Goal: Task Accomplishment & Management: Complete application form

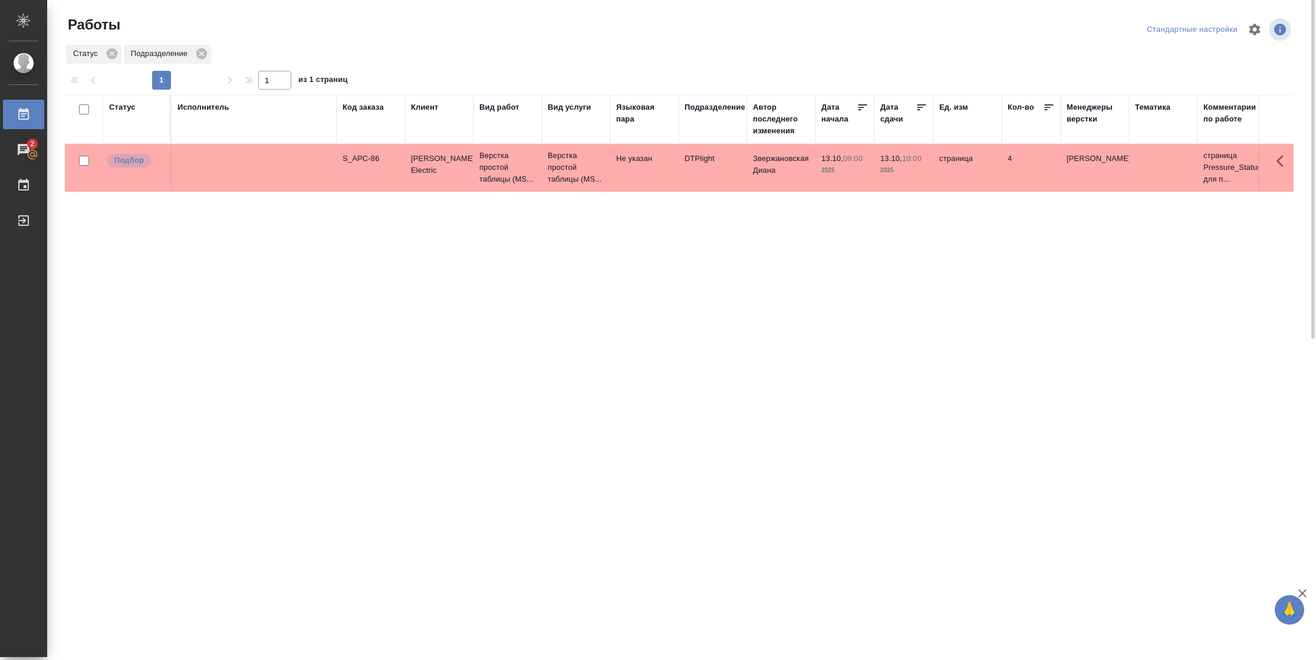
click at [124, 106] on div "Статус" at bounding box center [122, 107] width 27 height 12
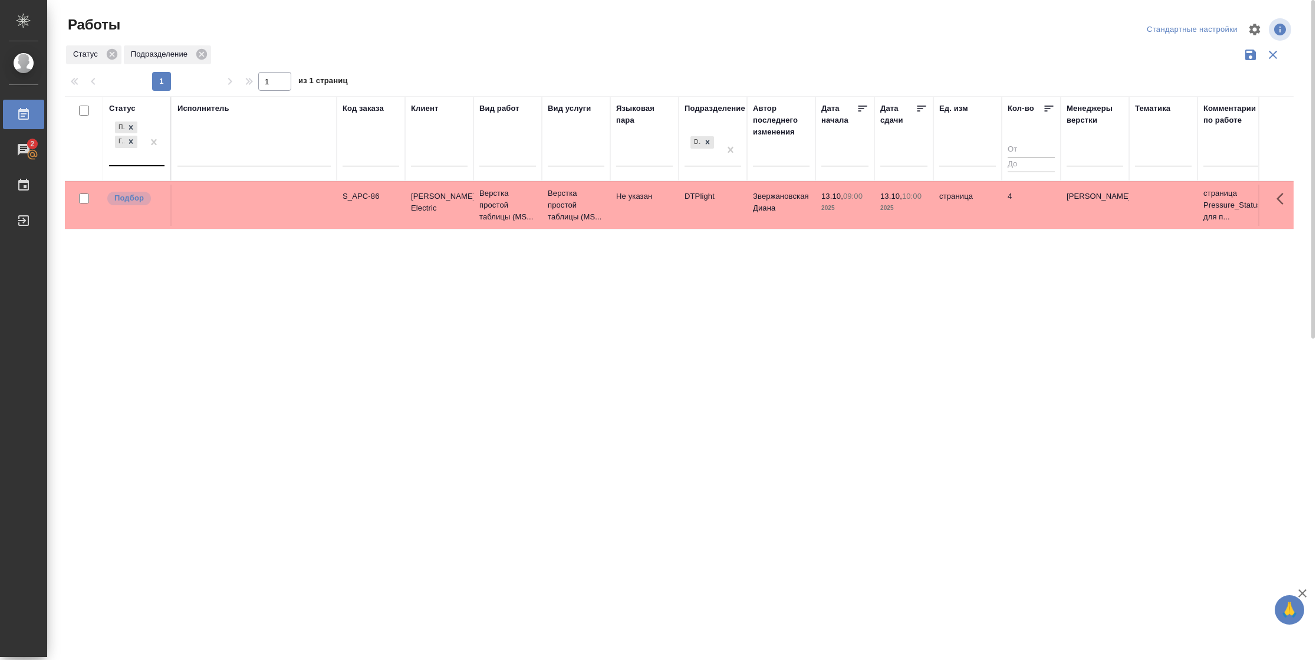
click at [143, 156] on div "Подбор Готов к работе" at bounding box center [126, 142] width 34 height 46
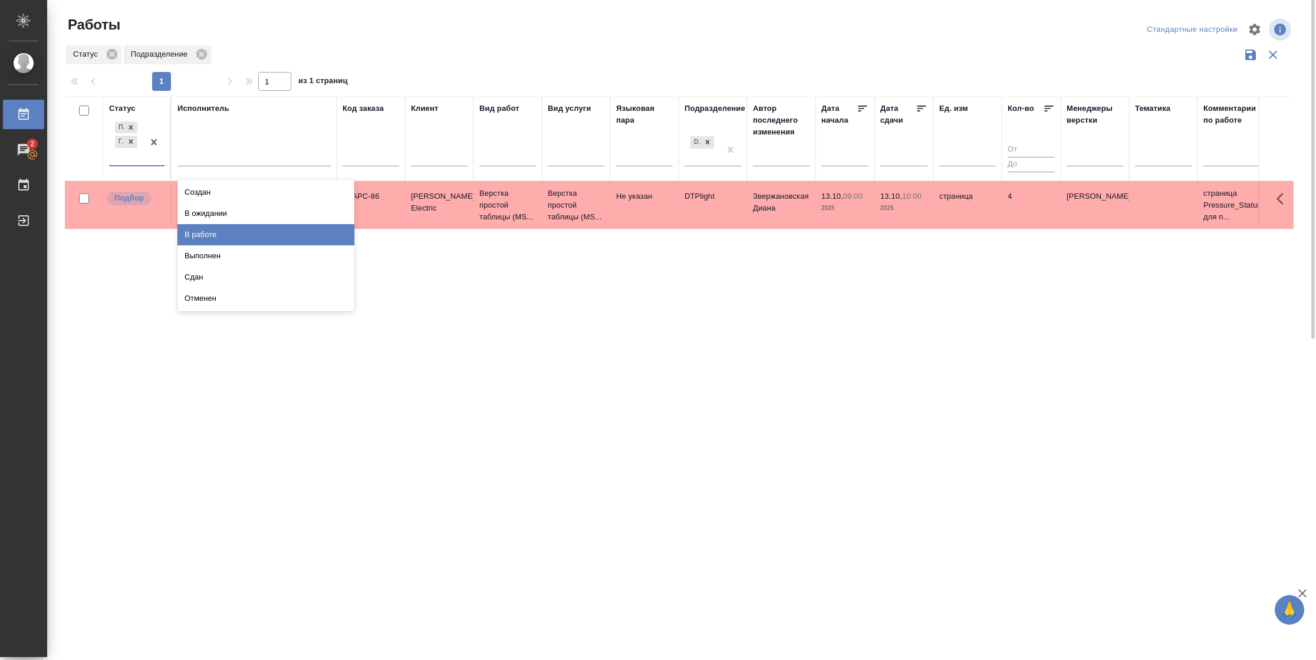
click at [230, 242] on div "В работе" at bounding box center [265, 234] width 177 height 21
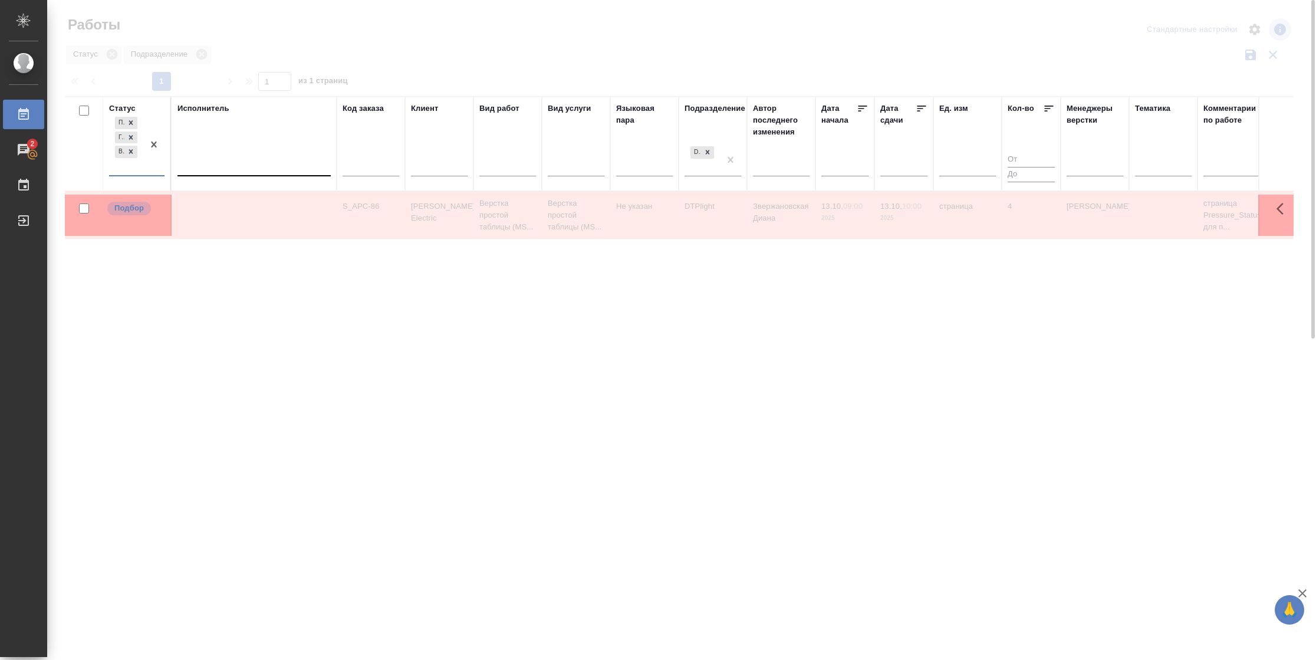
click at [239, 169] on div at bounding box center [253, 164] width 153 height 17
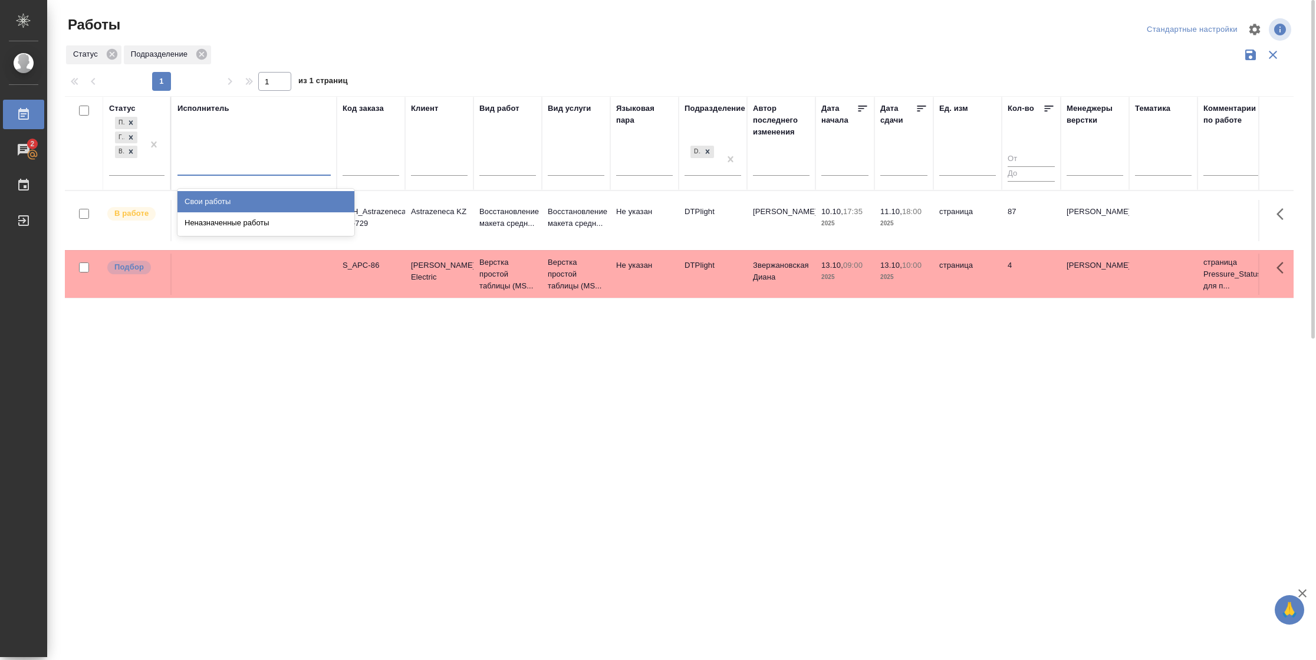
drag, startPoint x: 239, startPoint y: 199, endPoint x: 565, endPoint y: 177, distance: 326.1
click at [240, 199] on div "Свои работы" at bounding box center [265, 201] width 177 height 21
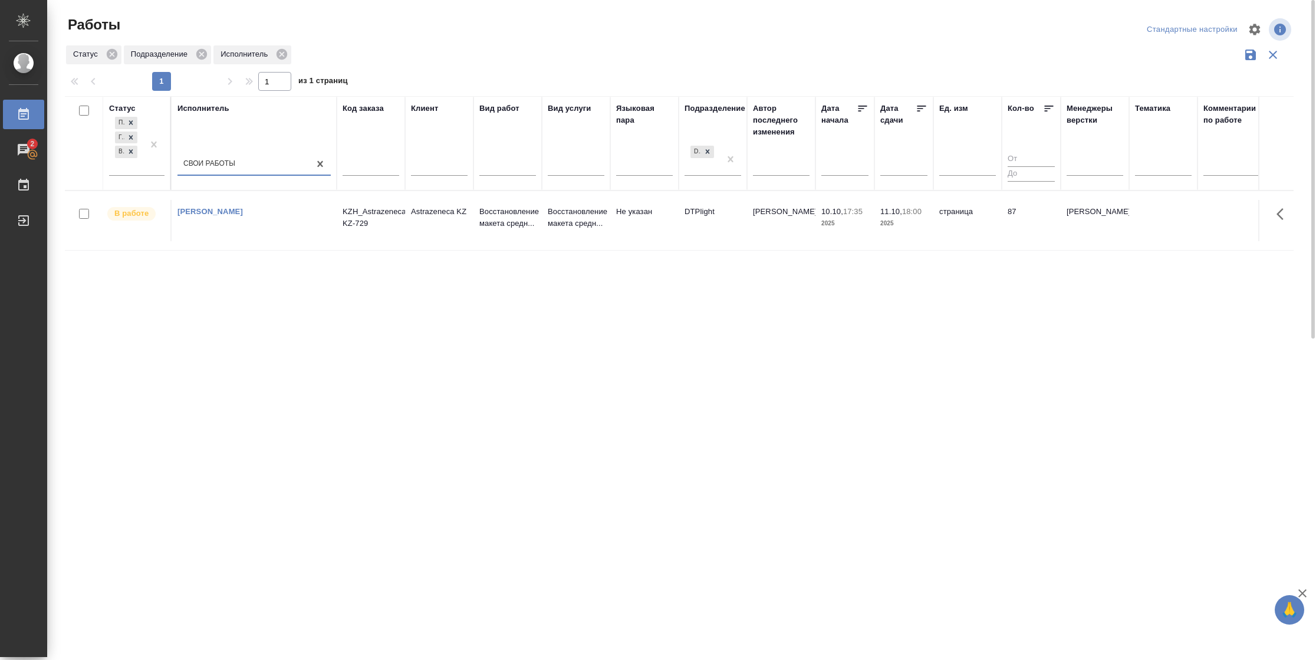
click at [915, 105] on icon at bounding box center [921, 109] width 12 height 12
click at [950, 249] on tr "В работе [PERSON_NAME]-KZ-729 Astrazeneca KZ Восстановление макета средн... Вос…" at bounding box center [1241, 220] width 2352 height 60
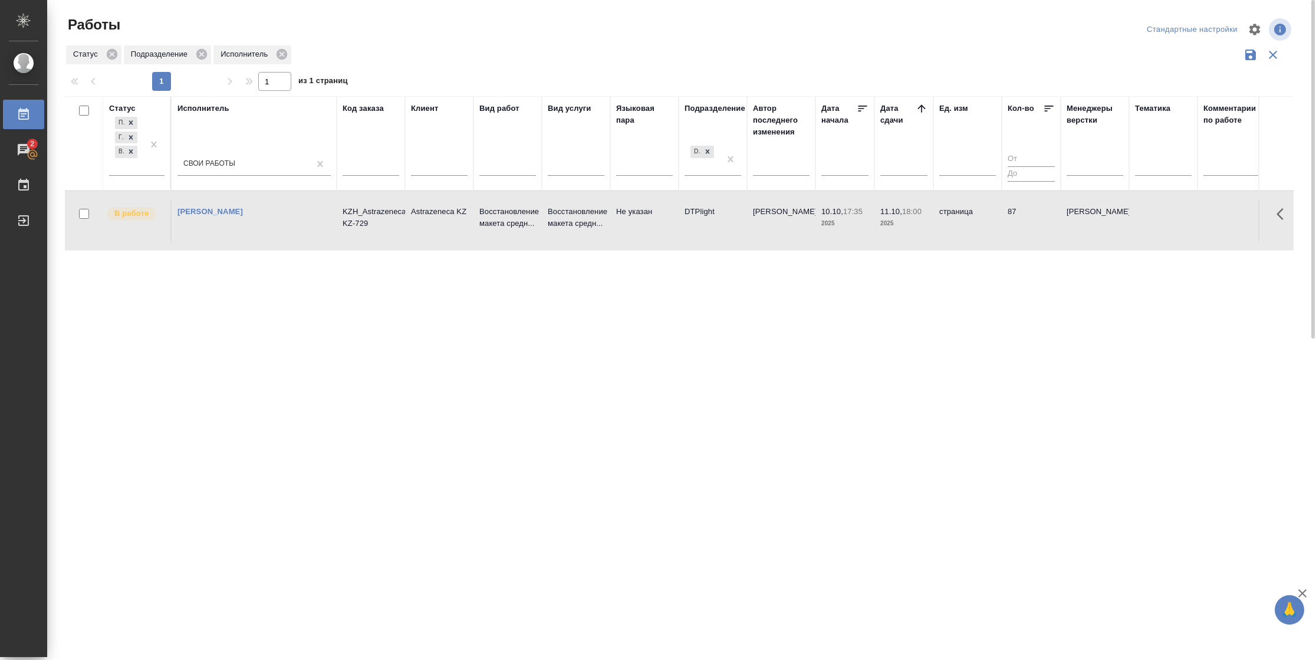
click at [950, 249] on tr "В работе [PERSON_NAME]-KZ-729 Astrazeneca KZ Восстановление макета средн... Вос…" at bounding box center [1241, 220] width 2352 height 60
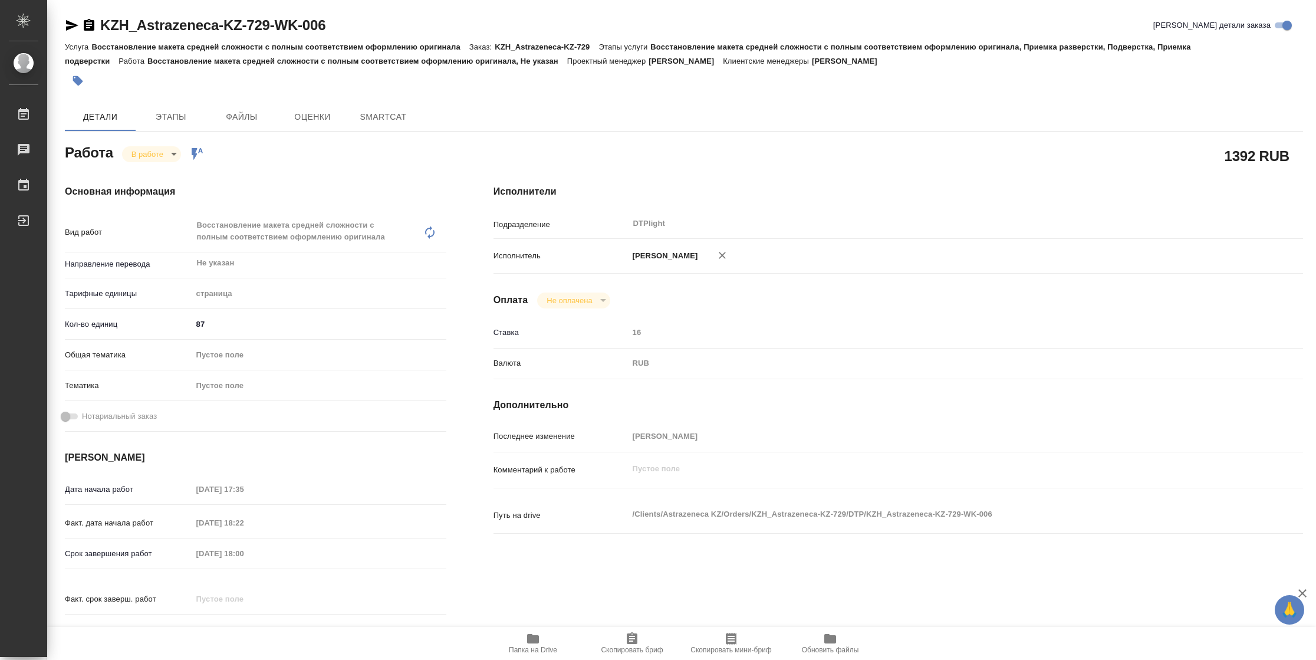
type textarea "x"
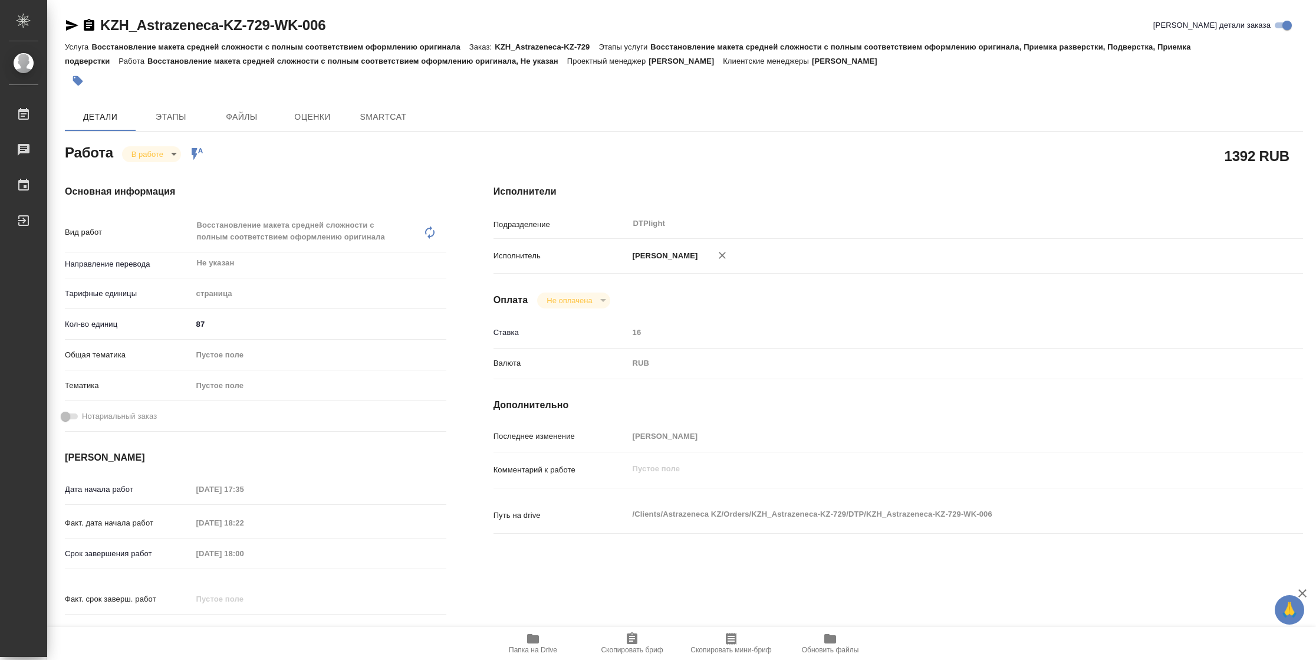
type textarea "x"
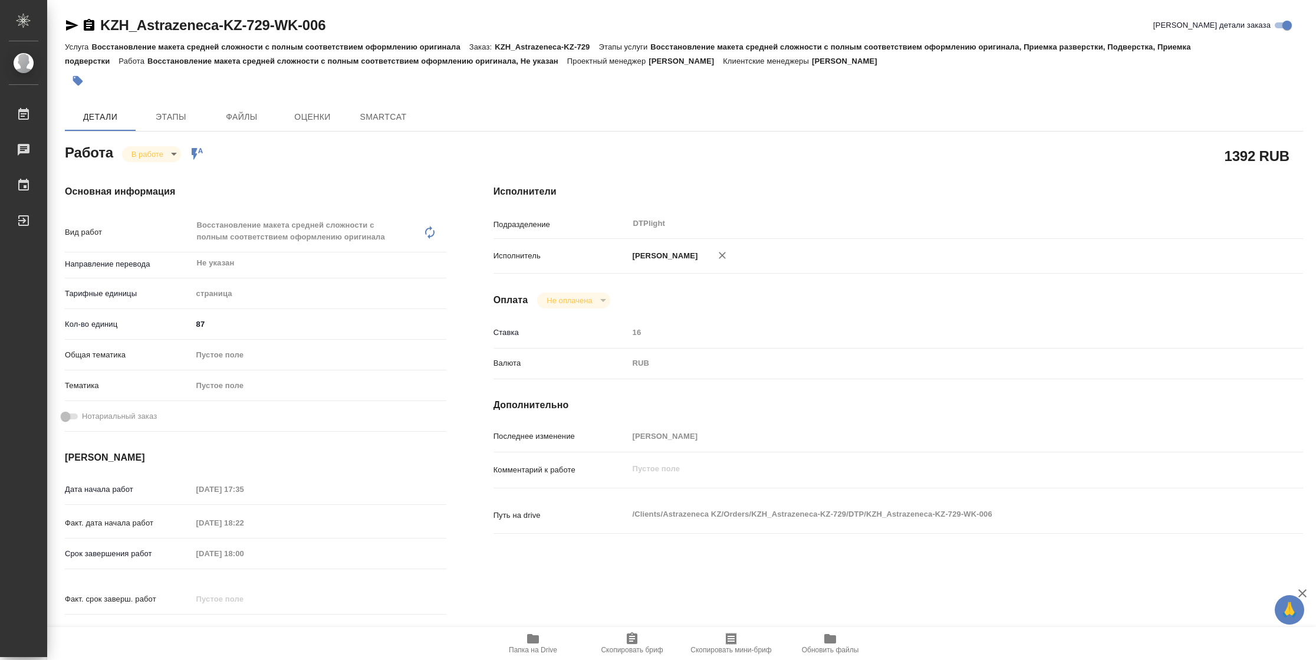
type textarea "x"
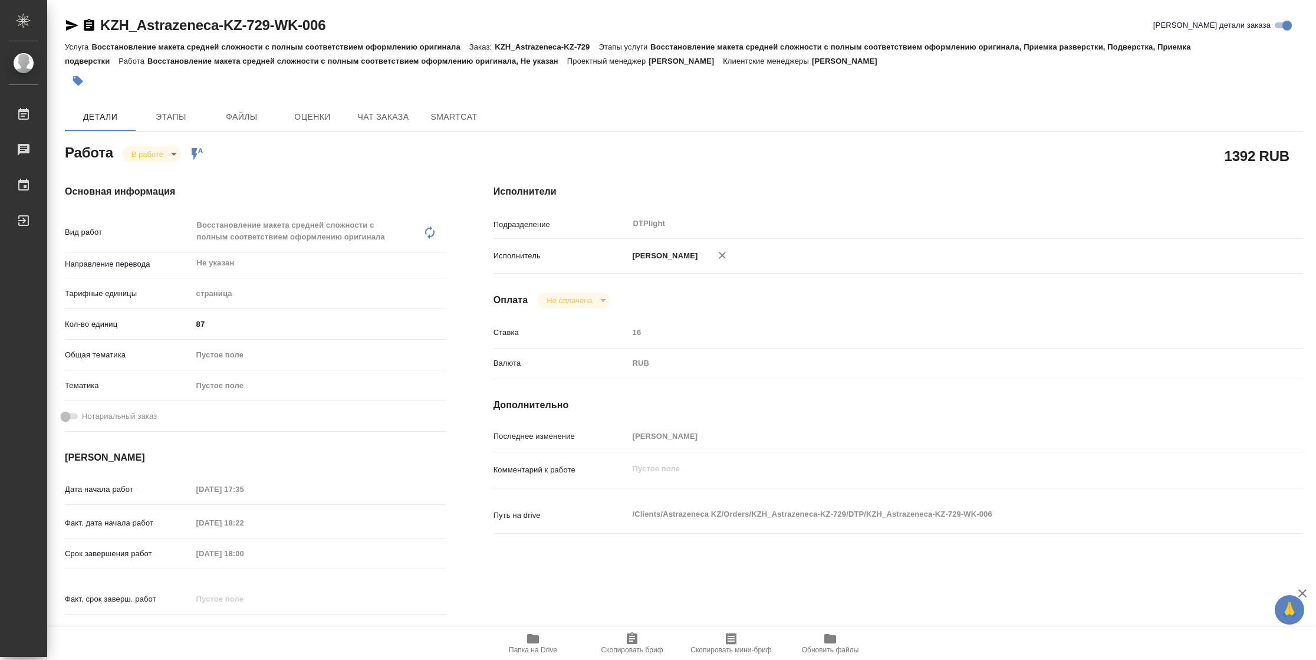
scroll to position [357, 0]
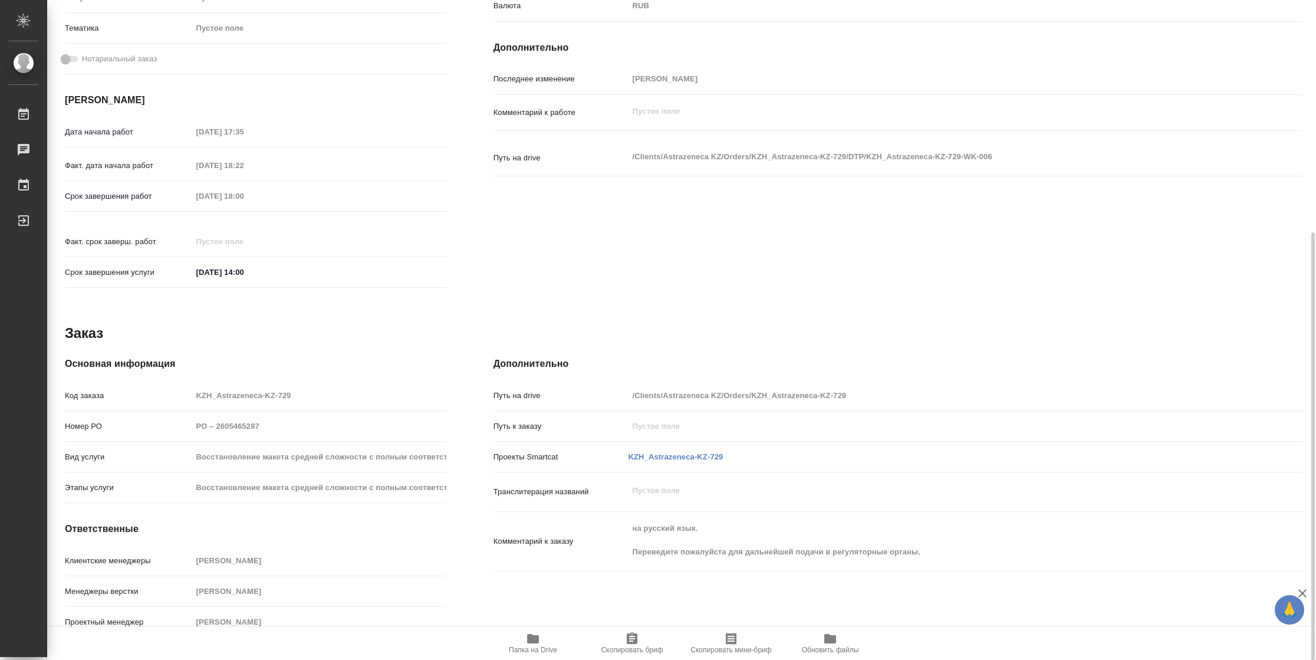
type textarea "x"
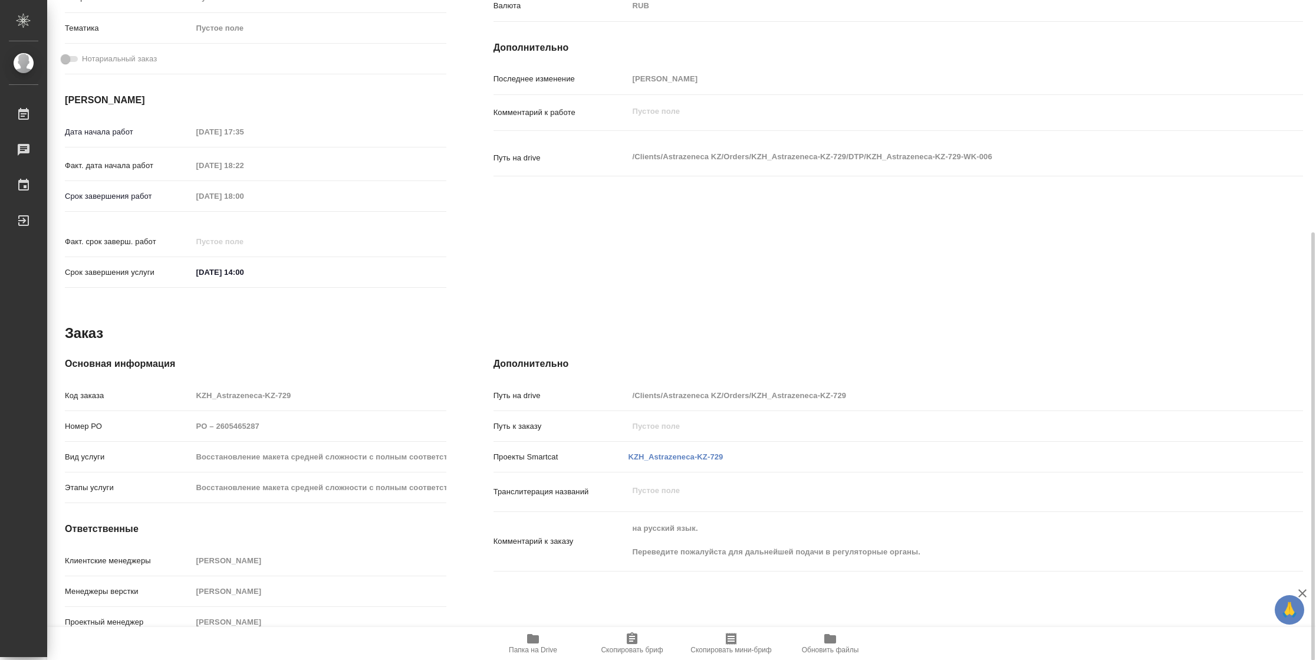
type textarea "x"
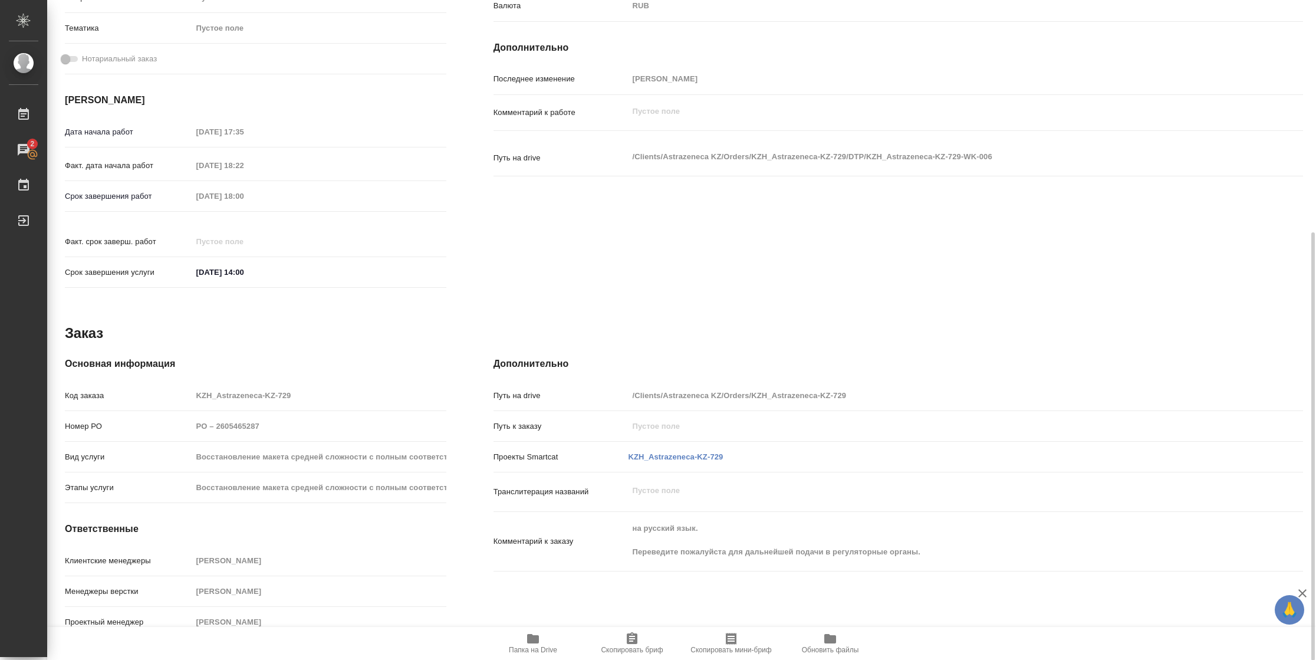
scroll to position [0, 0]
